Goal: Find specific page/section: Find specific page/section

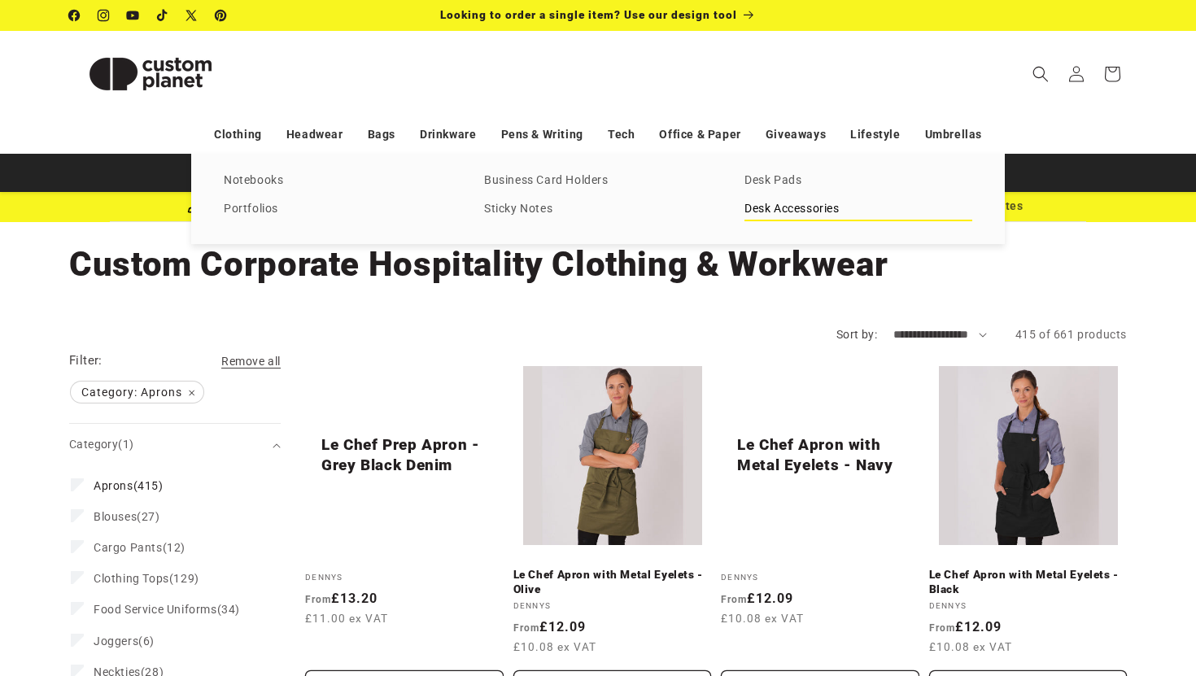
click at [794, 211] on link "Desk Accessories" at bounding box center [858, 209] width 228 height 22
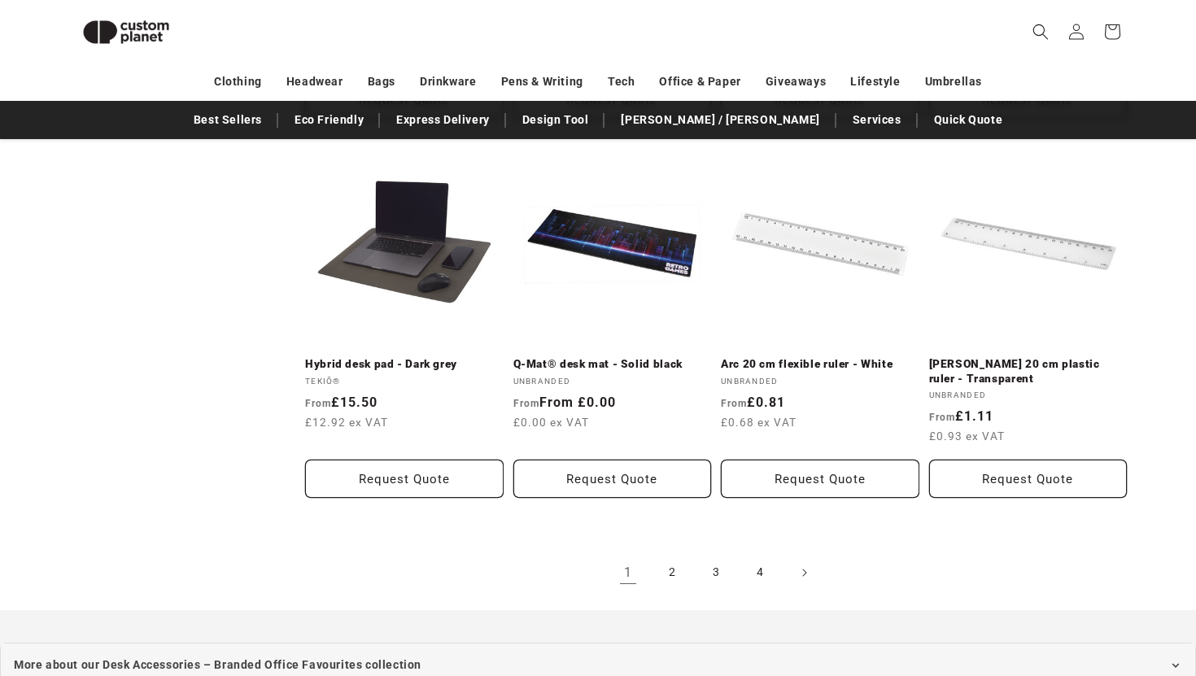
scroll to position [1833, 0]
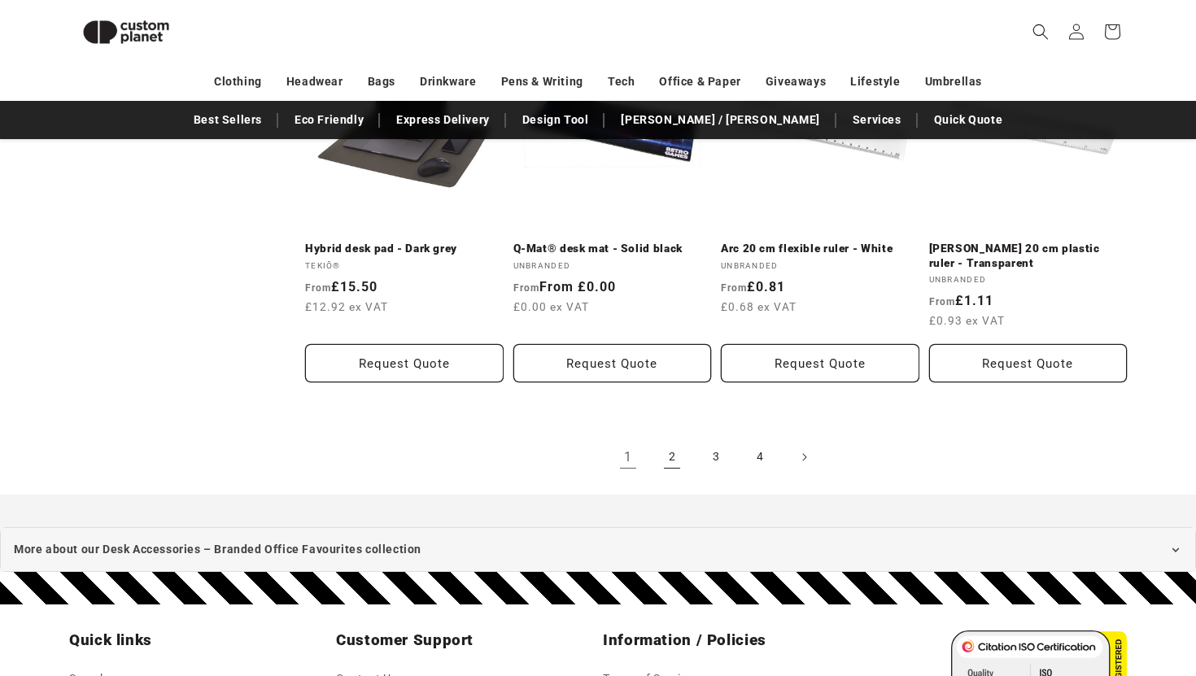
click at [671, 439] on link "2" at bounding box center [672, 457] width 36 height 36
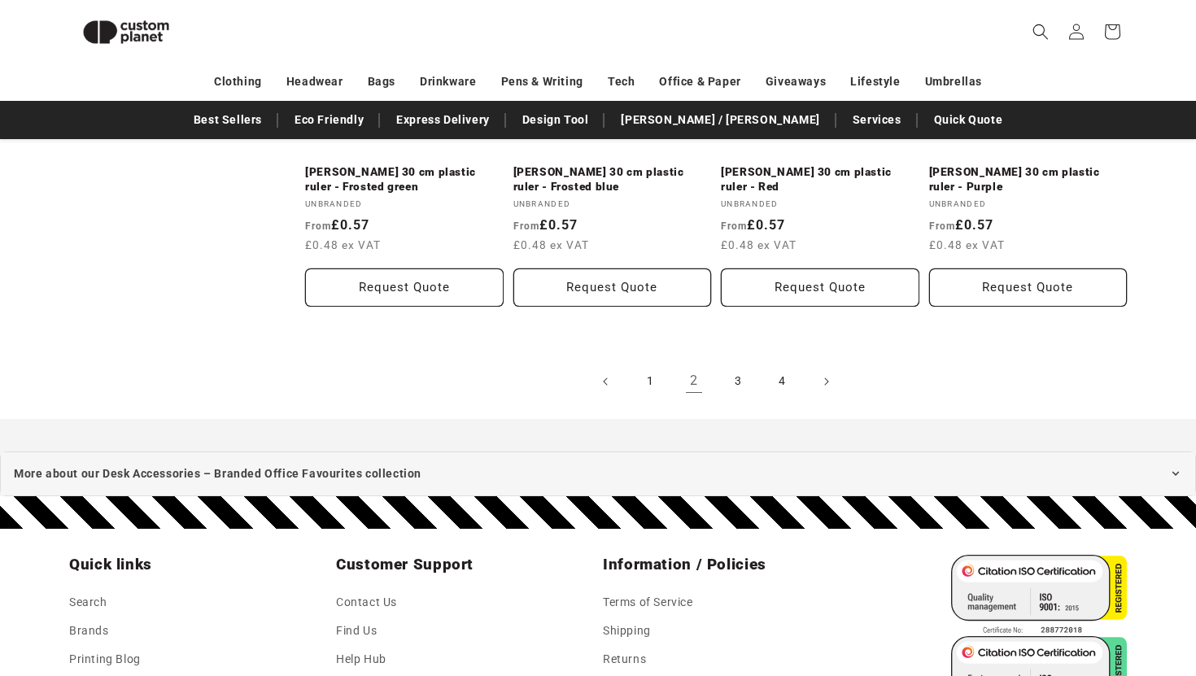
scroll to position [1896, 0]
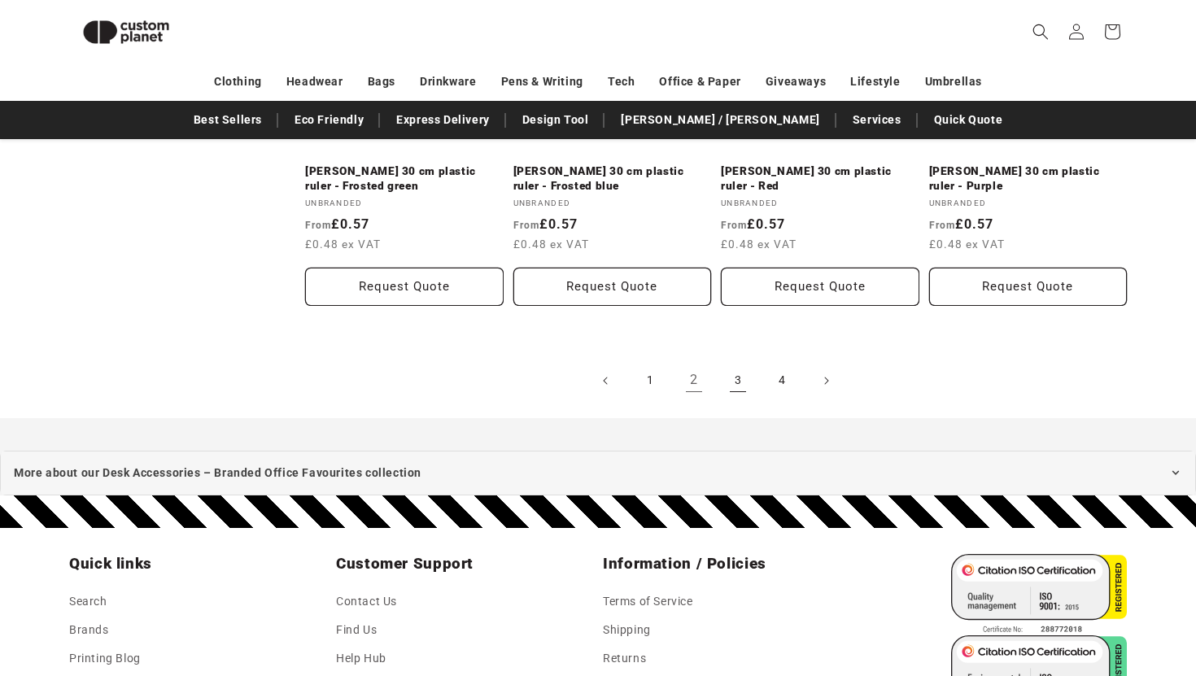
click at [738, 386] on link "3" at bounding box center [738, 381] width 36 height 36
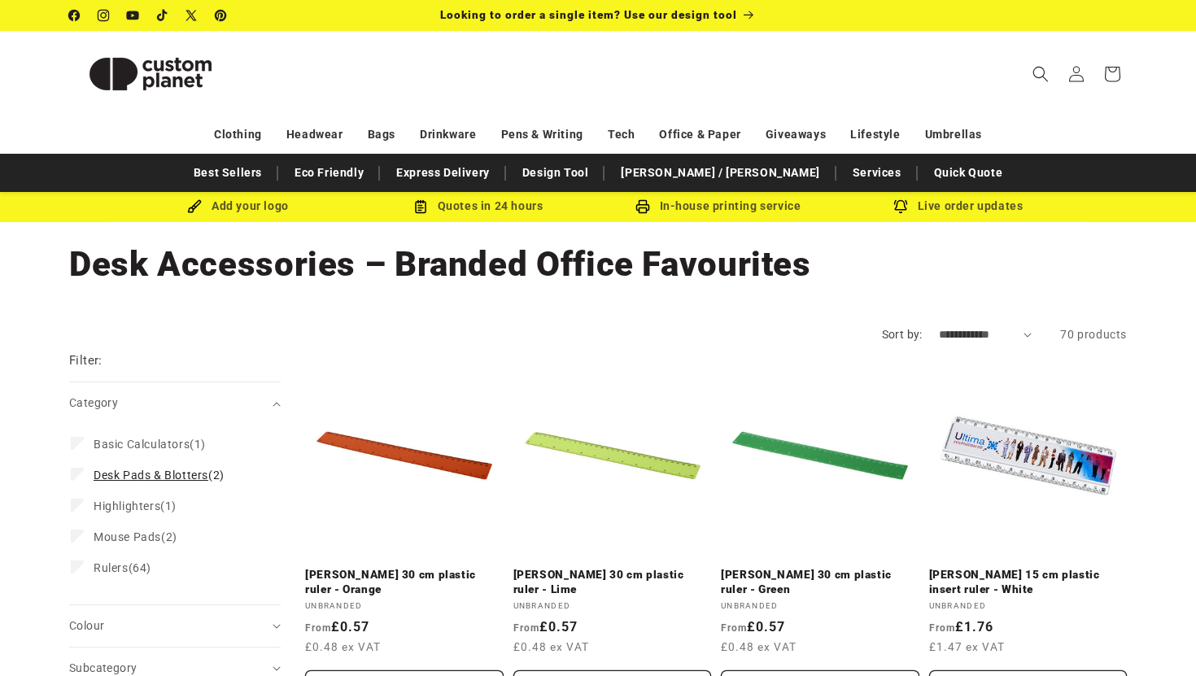
click at [172, 471] on span "Desk Pads & Blotters" at bounding box center [151, 474] width 115 height 13
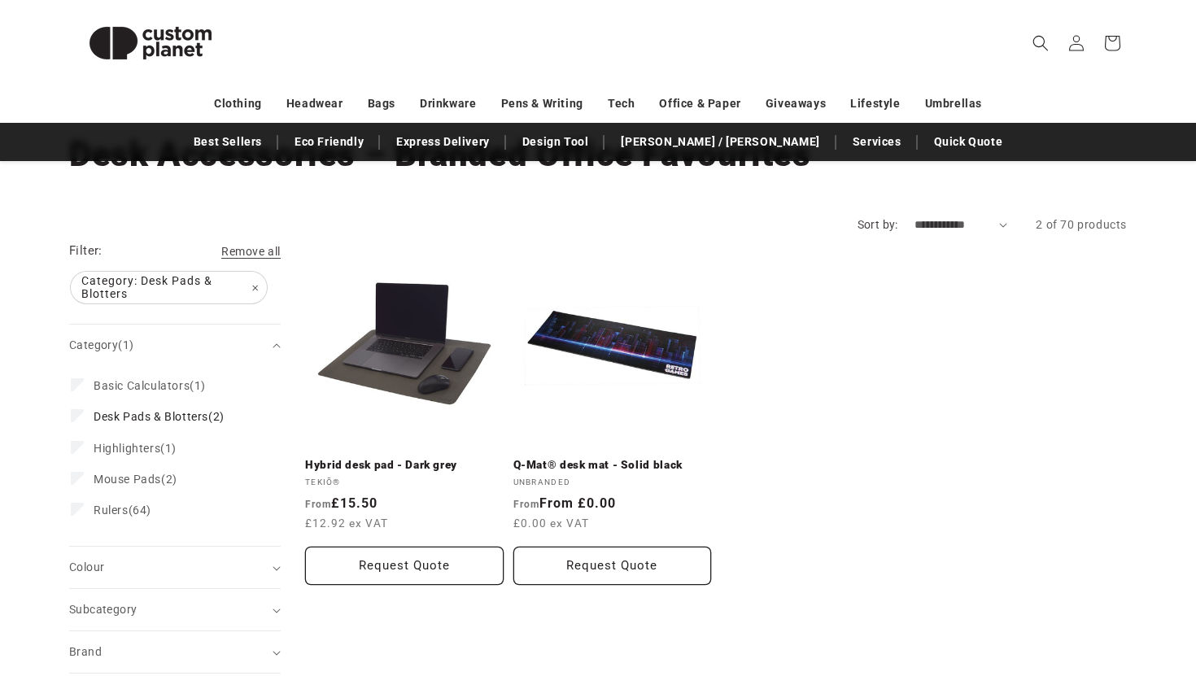
scroll to position [112, 0]
